Goal: Task Accomplishment & Management: Complete application form

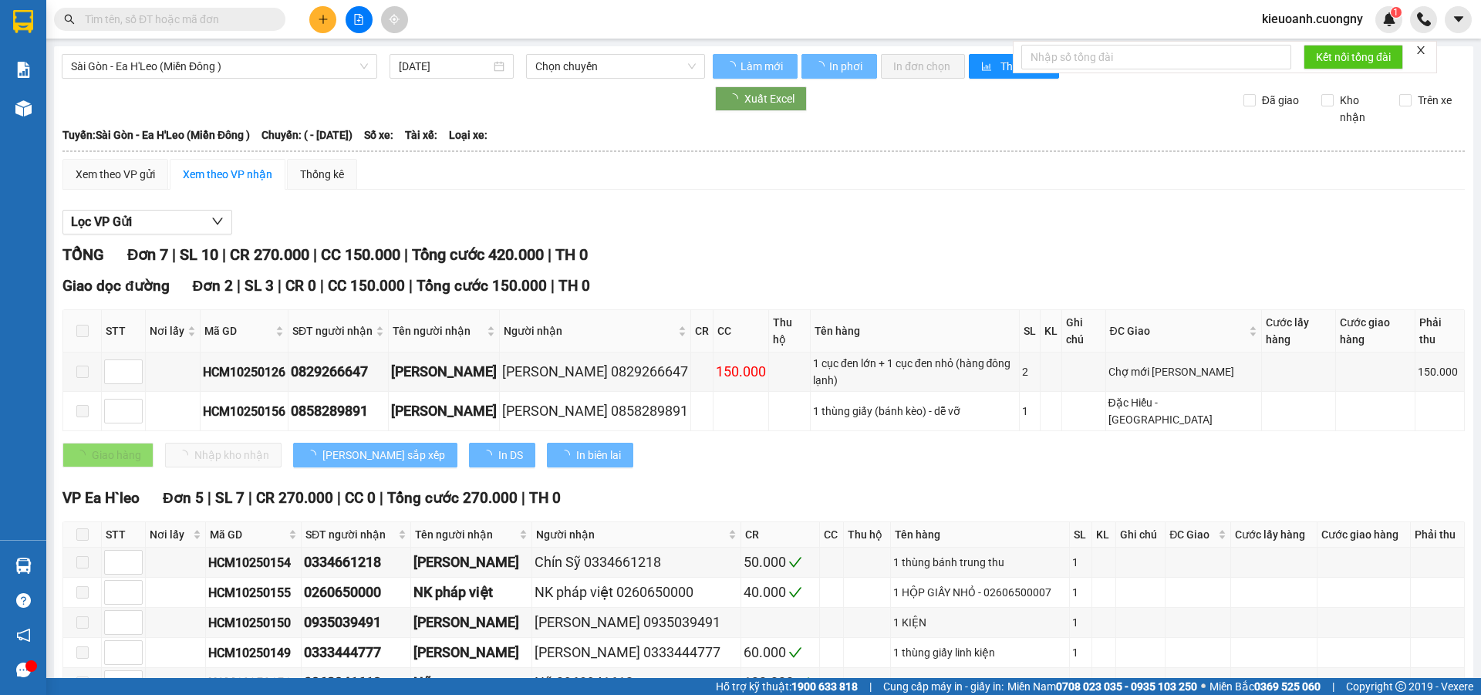
type input "[DATE]"
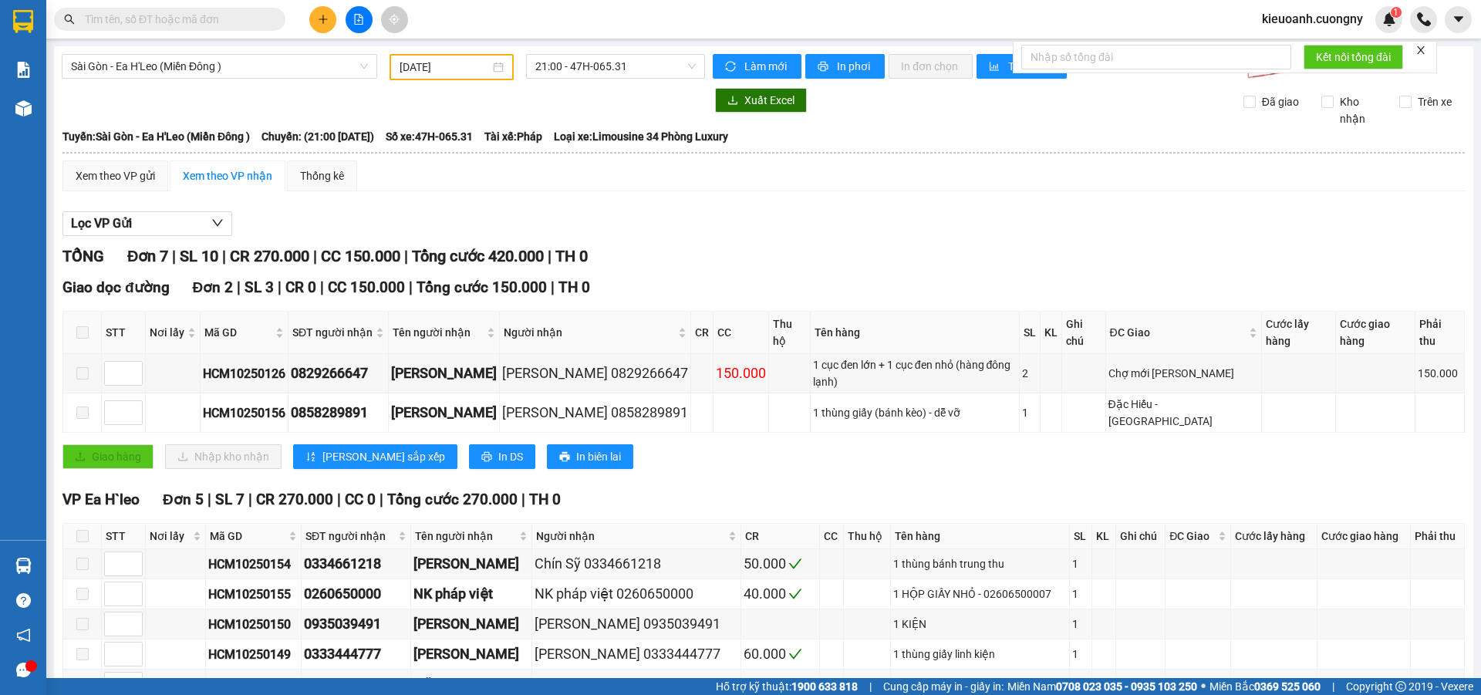
click at [58, 19] on span at bounding box center [169, 19] width 231 height 23
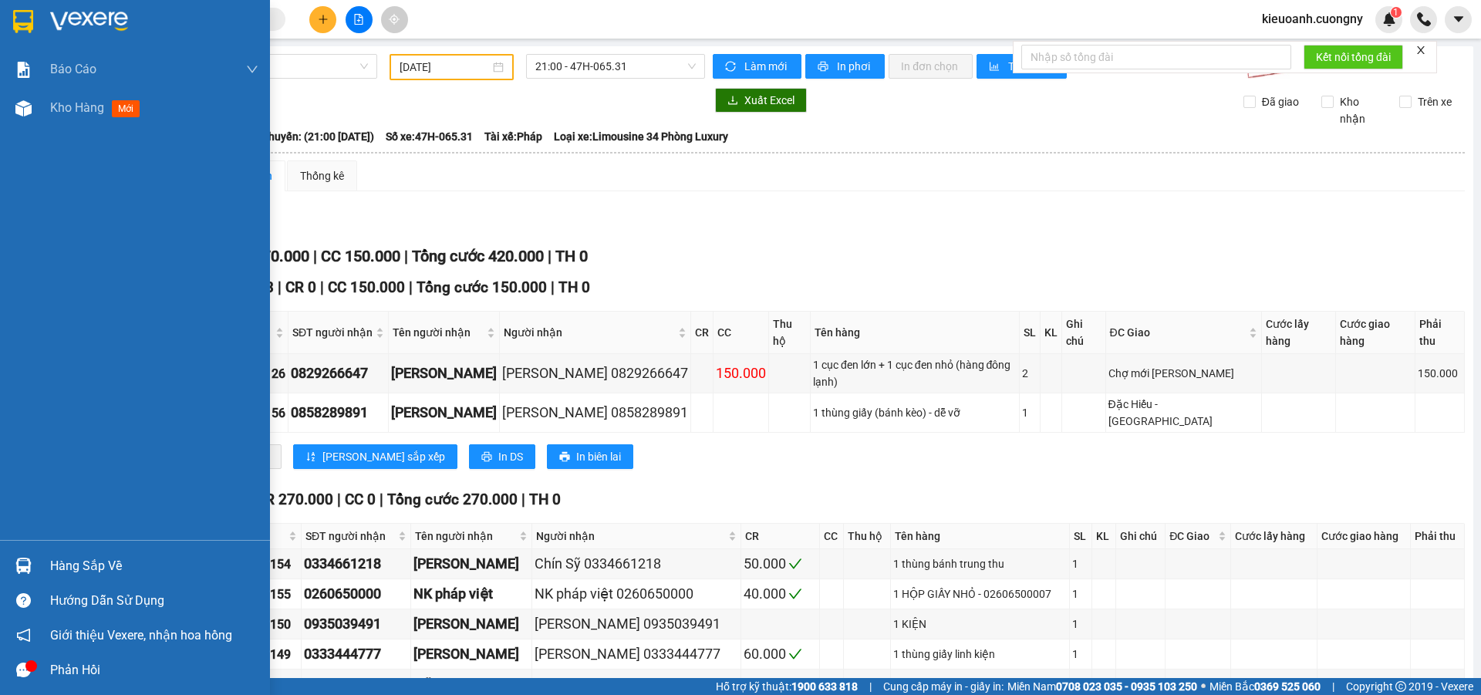
click at [29, 10] on img at bounding box center [23, 21] width 20 height 23
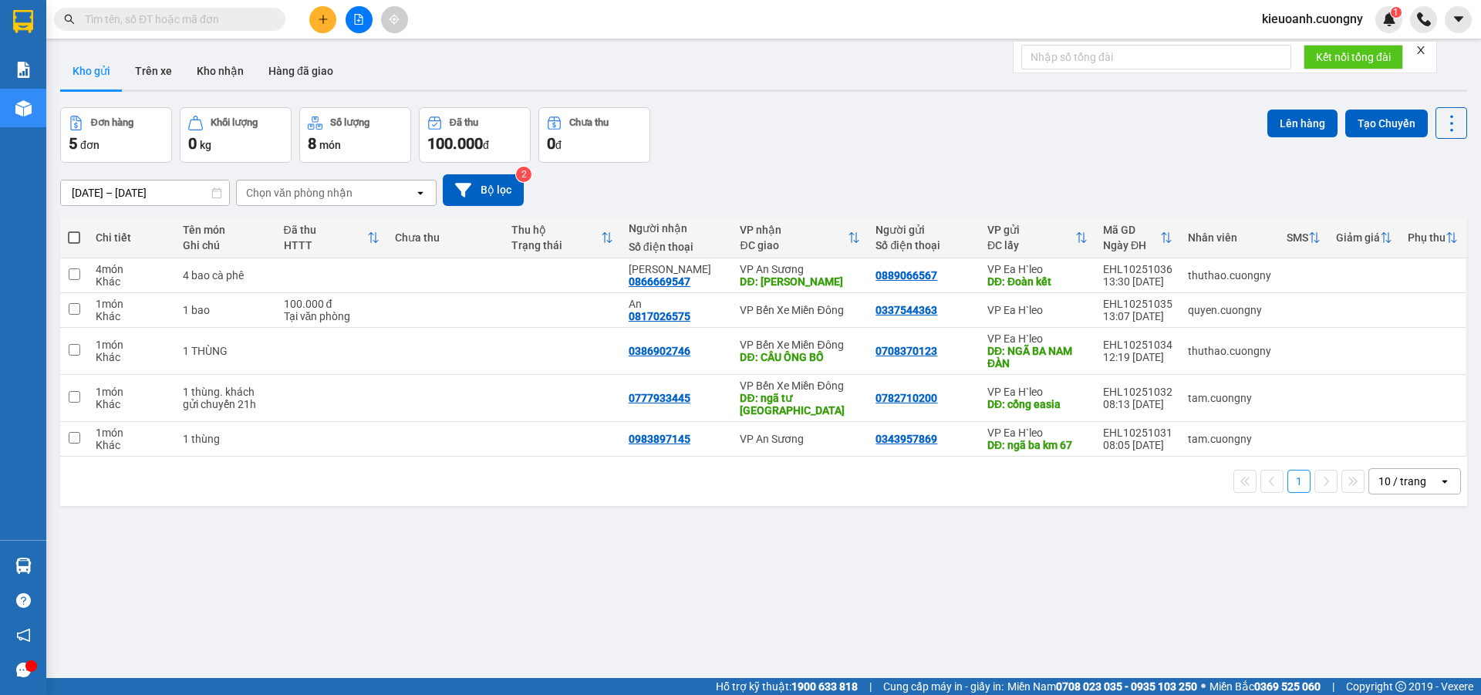
click at [1397, 476] on div "10 / trang" at bounding box center [1402, 481] width 48 height 15
click at [1403, 639] on span "100 / trang" at bounding box center [1397, 639] width 56 height 15
click at [319, 26] on button at bounding box center [322, 19] width 27 height 27
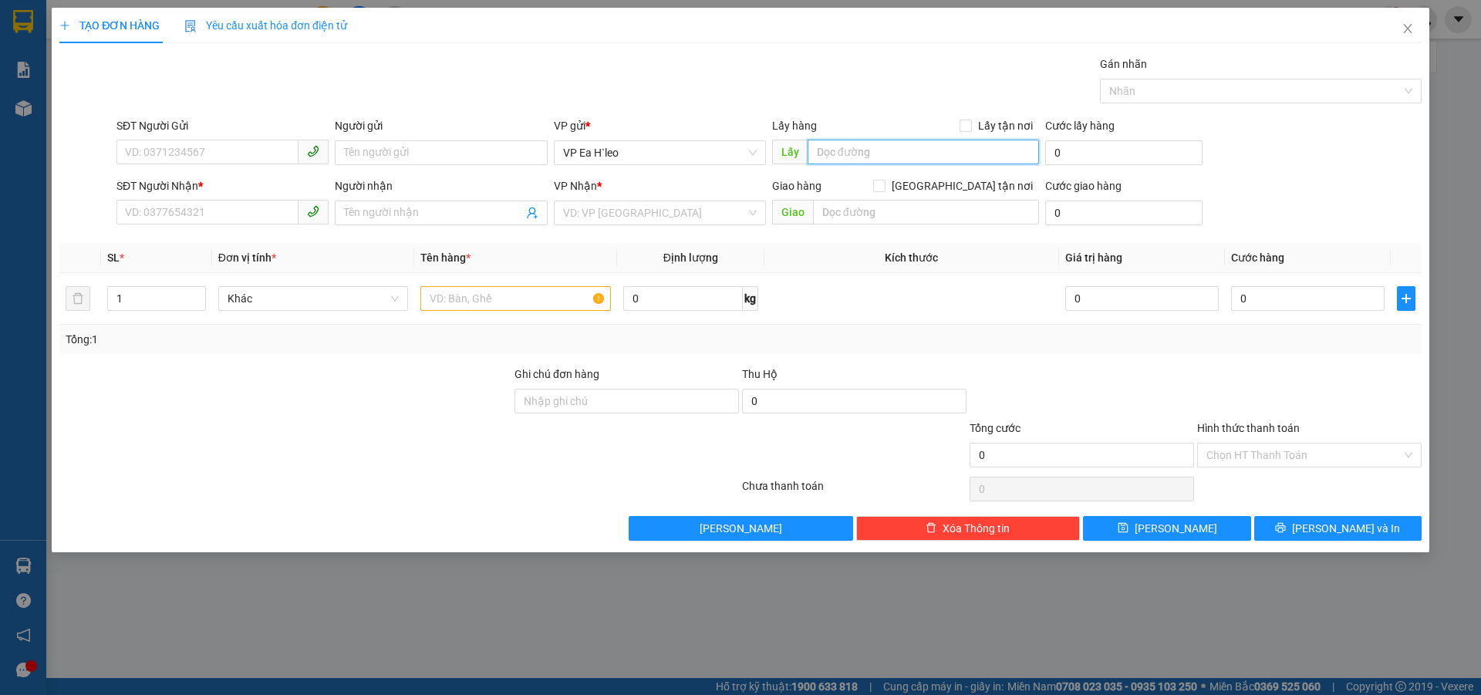
click at [859, 150] on input "text" at bounding box center [922, 152] width 231 height 25
type input "Ngã Ba Hoàng Thường"
click at [603, 212] on input "search" at bounding box center [654, 212] width 183 height 23
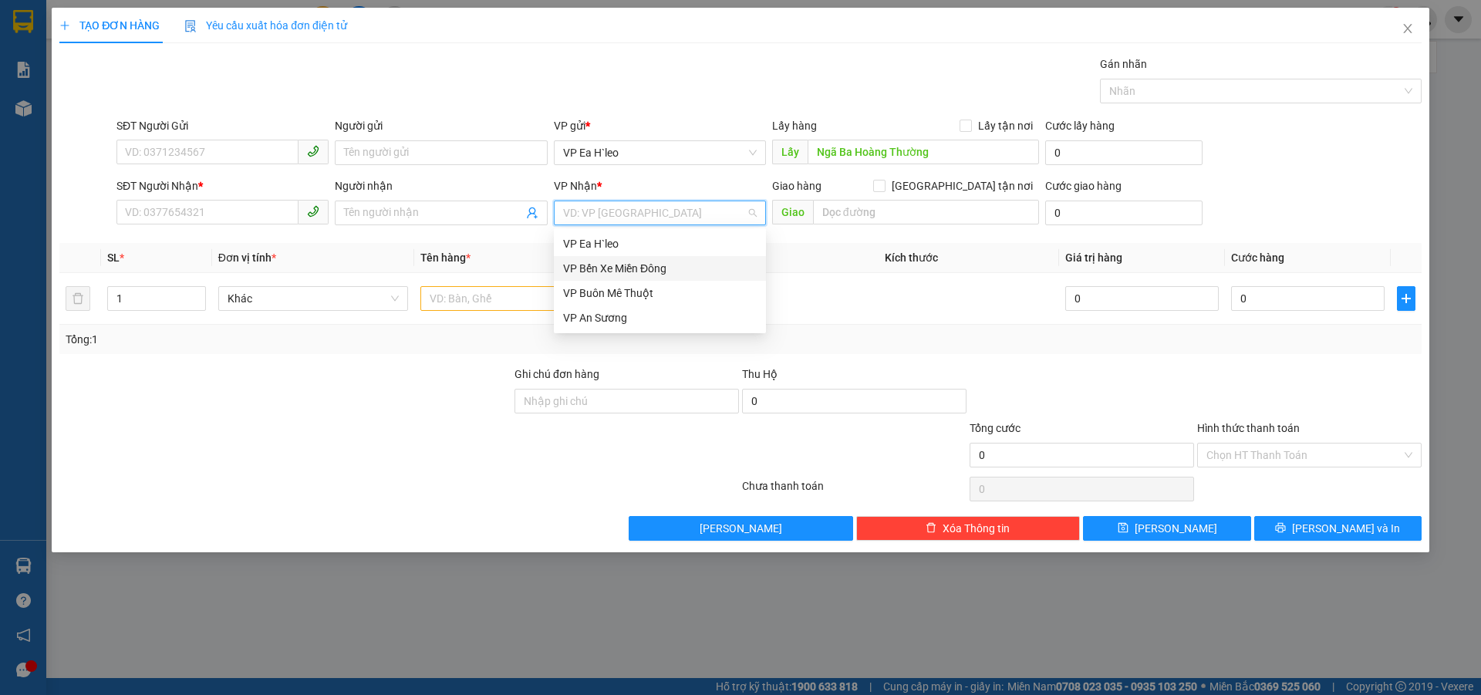
click at [590, 268] on div "VP Bến Xe Miền Đông" at bounding box center [660, 268] width 194 height 17
click at [497, 305] on input "text" at bounding box center [515, 298] width 190 height 25
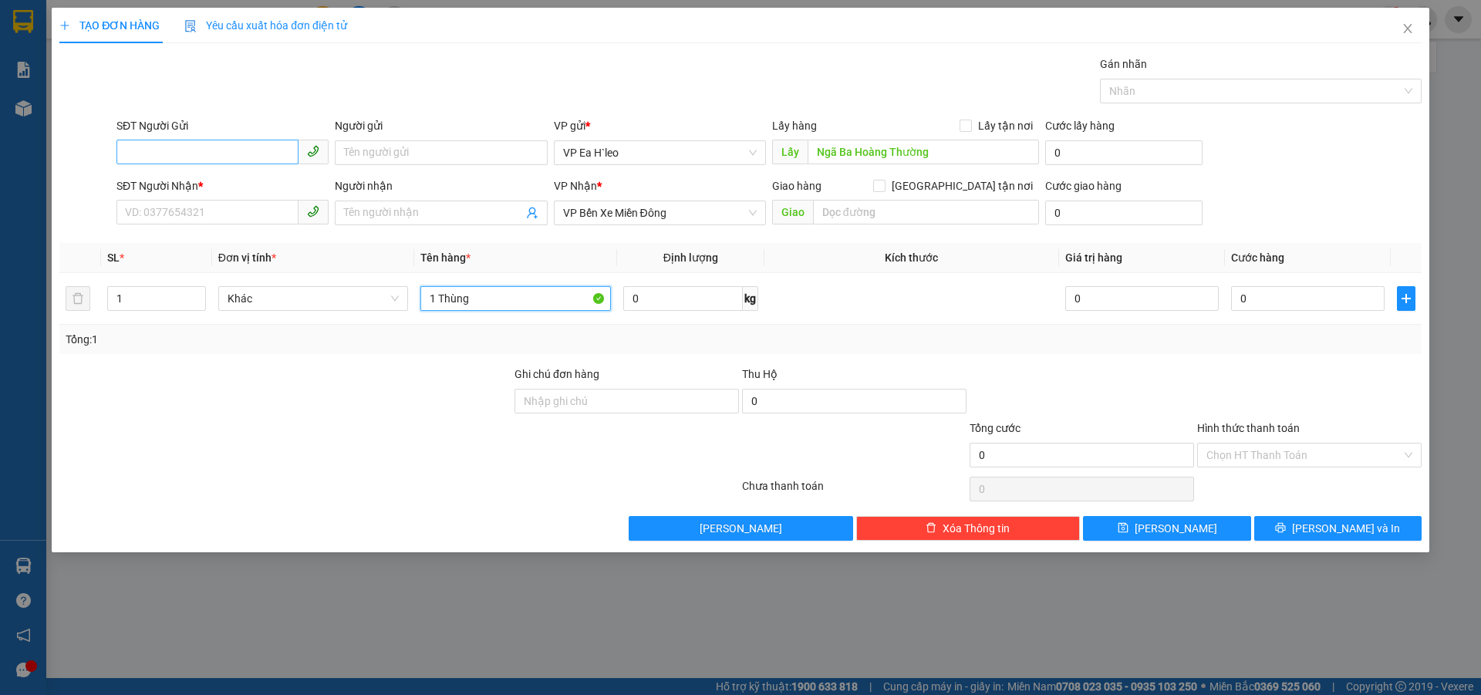
type input "1 Thùng"
click at [231, 157] on input "SĐT Người Gửi" at bounding box center [207, 152] width 182 height 25
type input "0985071097"
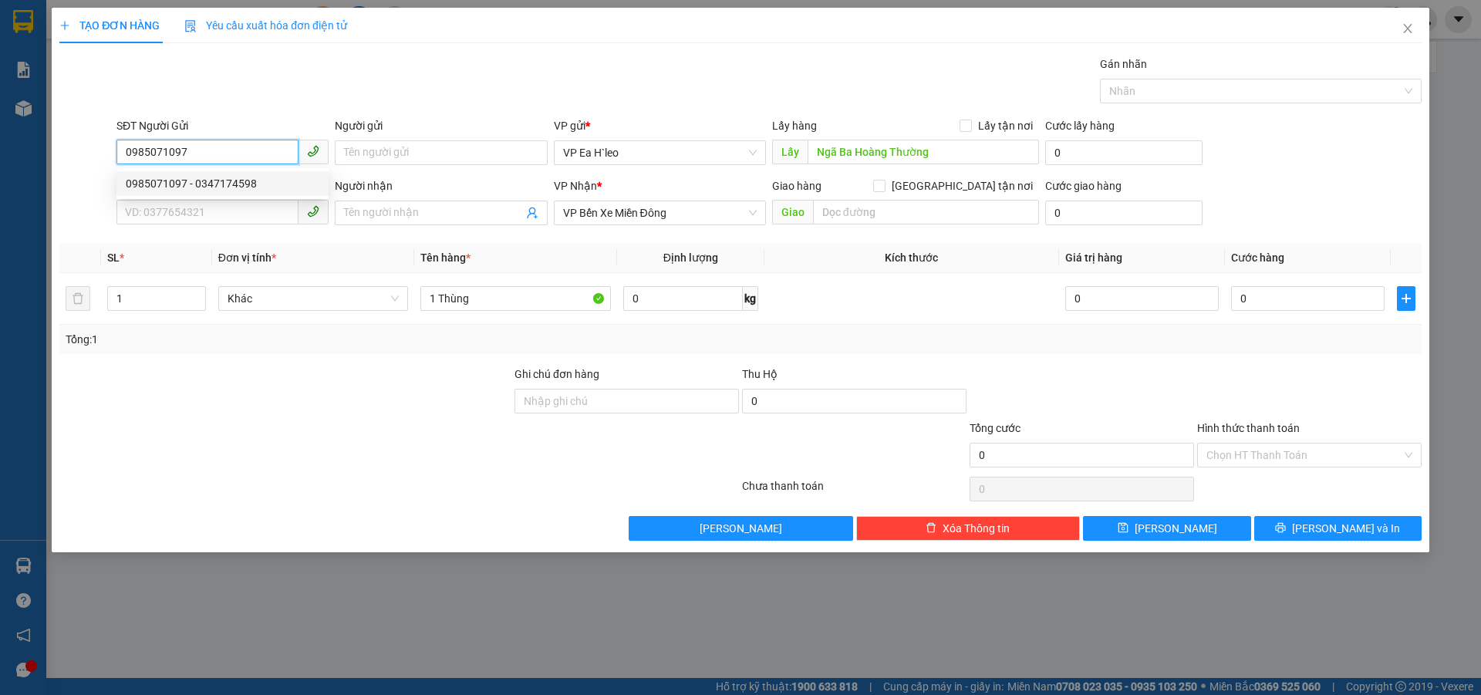
click at [226, 184] on div "0985071097 - 0347174598" at bounding box center [223, 183] width 194 height 17
type input "0347174598"
type input "km 72"
type input "0985071097"
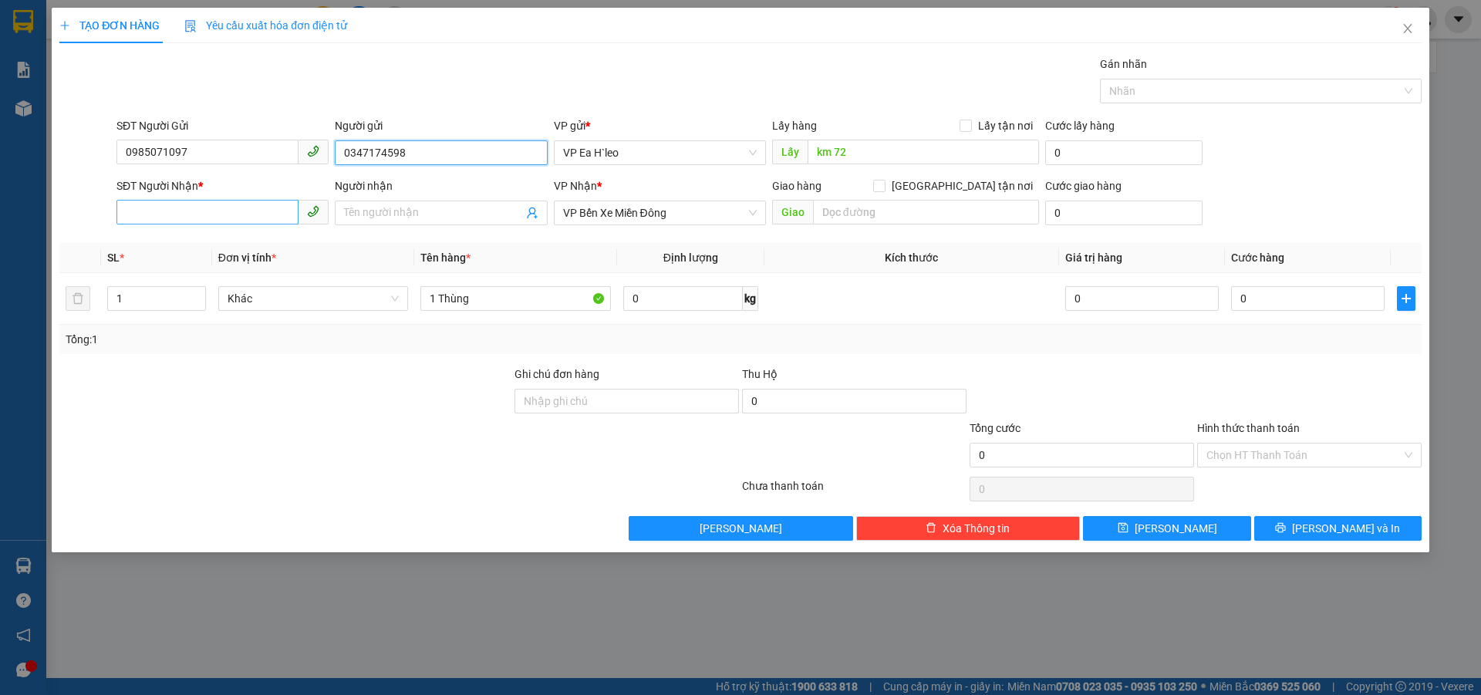
drag, startPoint x: 470, startPoint y: 156, endPoint x: 244, endPoint y: 208, distance: 232.0
click at [244, 208] on form "SĐT Người Gửi 0985071097 Người gửi 0347174598 0347174598 VP gửi * VP Ea H`leo L…" at bounding box center [740, 174] width 1362 height 114
click at [164, 217] on input "SĐT Người Nhận *" at bounding box center [207, 212] width 182 height 25
click at [183, 248] on div "0369357239" at bounding box center [223, 243] width 194 height 17
type input "0369357239"
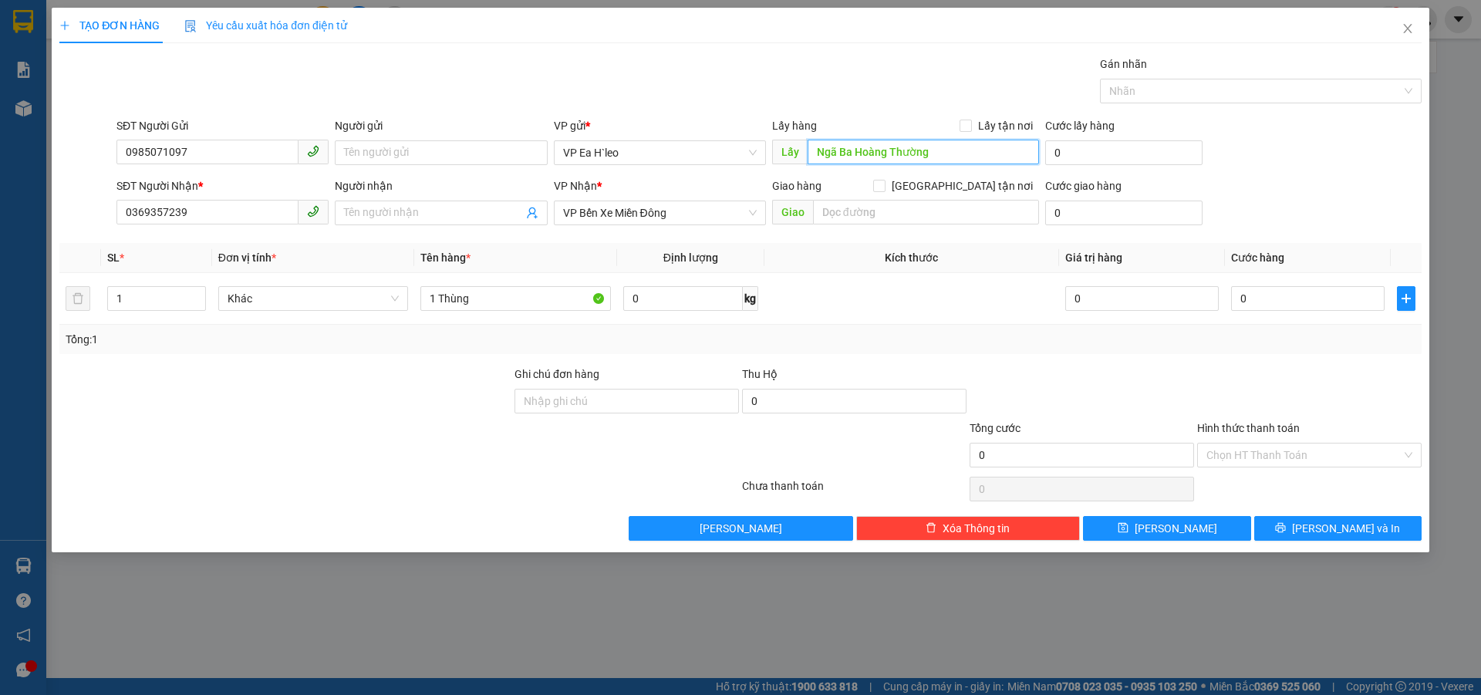
type input "Ngã Ba Hoàng Thường"
click at [369, 441] on div at bounding box center [285, 447] width 455 height 54
click at [1172, 538] on button "Lưu" at bounding box center [1166, 528] width 167 height 25
